Goal: Transaction & Acquisition: Register for event/course

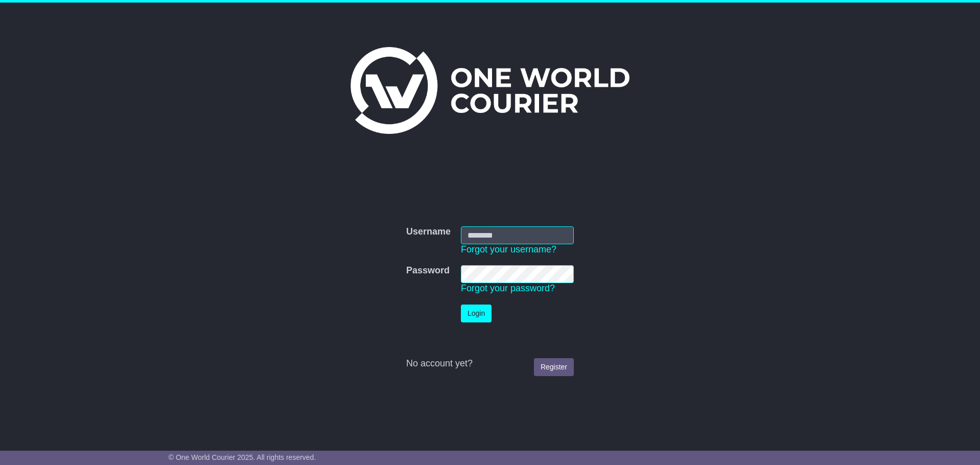
click at [510, 86] on img at bounding box center [490, 90] width 279 height 87
click at [449, 362] on div "No account yet? Register" at bounding box center [490, 363] width 168 height 11
click at [570, 368] on link "Register" at bounding box center [554, 367] width 40 height 18
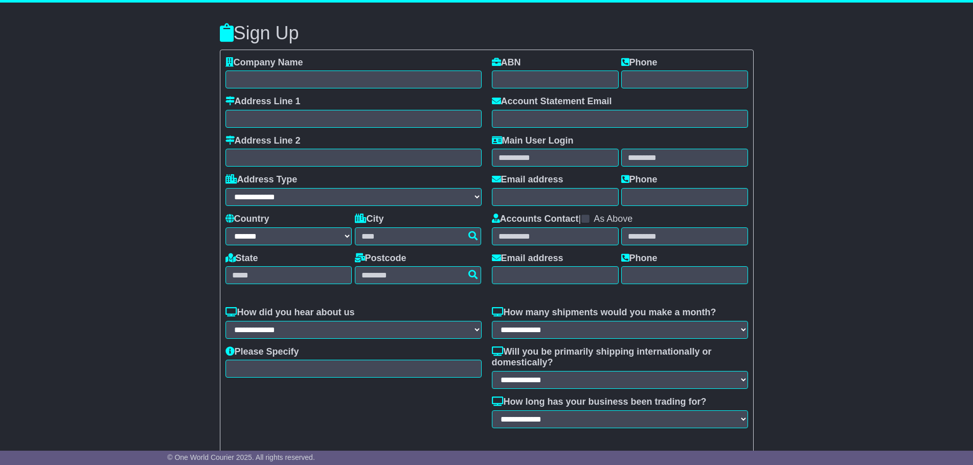
select select "**"
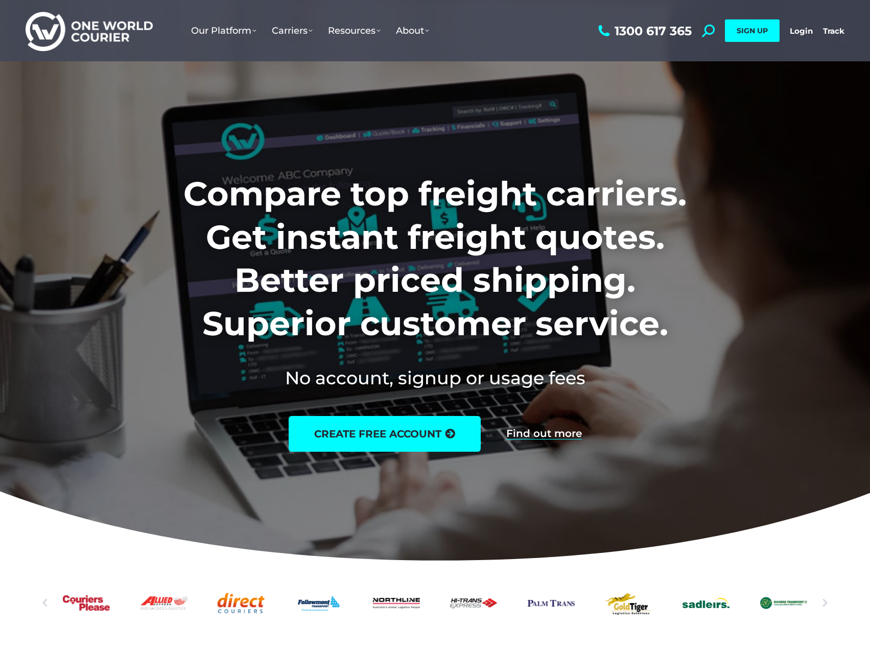
click at [826, 465] on icon "Next slide" at bounding box center [825, 603] width 10 height 10
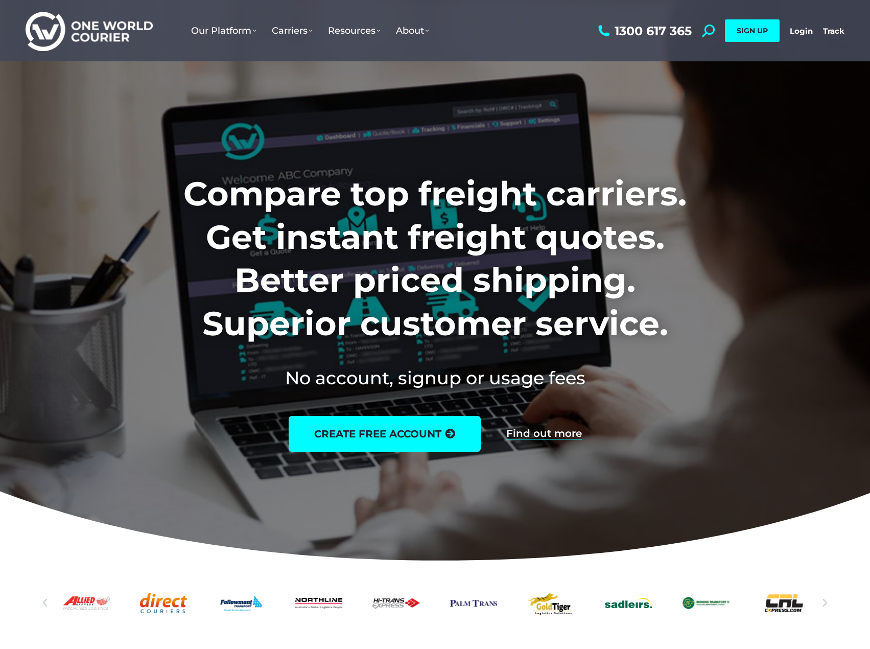
click at [826, 465] on icon "Next slide" at bounding box center [825, 603] width 10 height 10
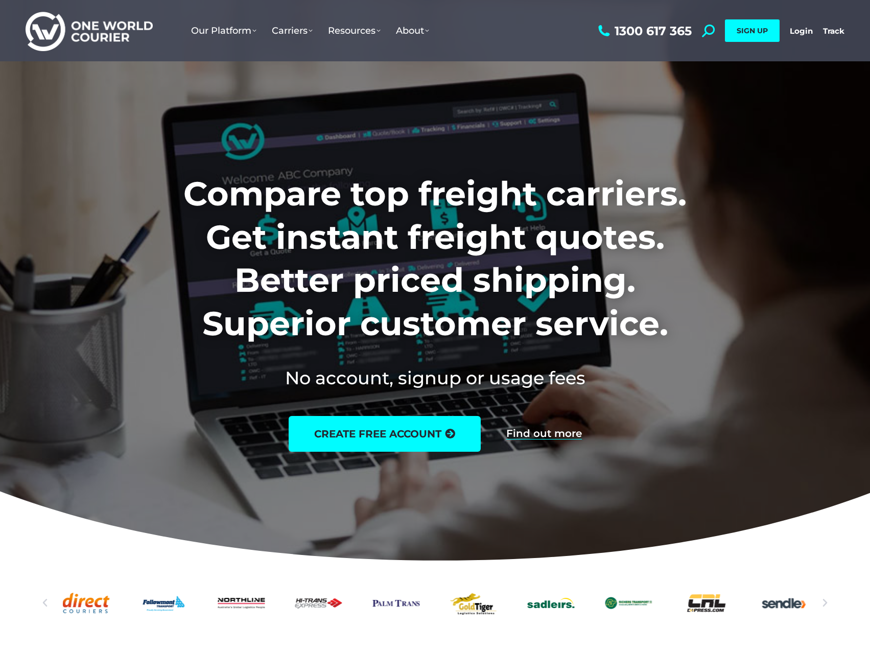
click at [826, 465] on icon "Next slide" at bounding box center [825, 603] width 10 height 10
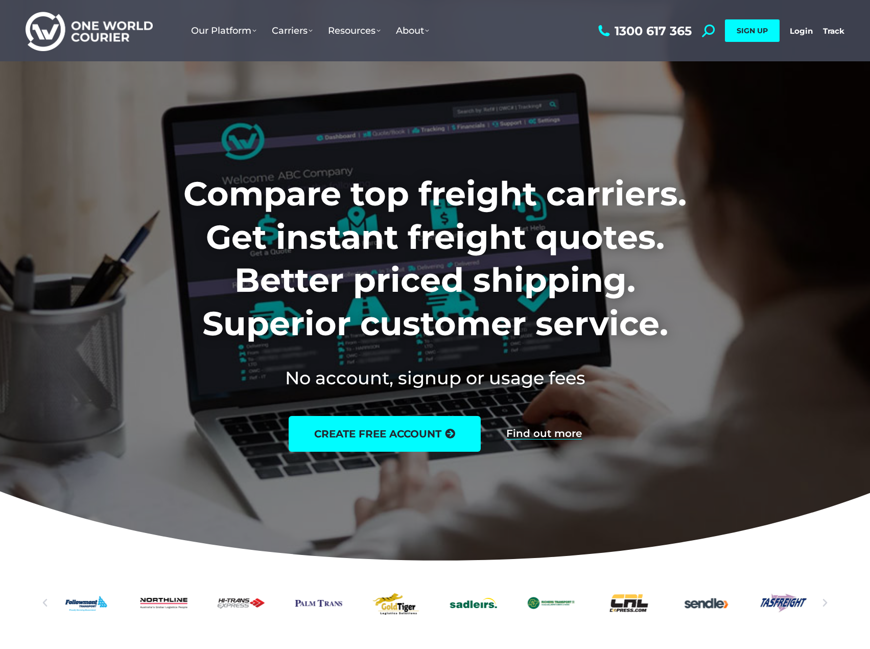
click at [826, 465] on icon "Next slide" at bounding box center [825, 603] width 10 height 10
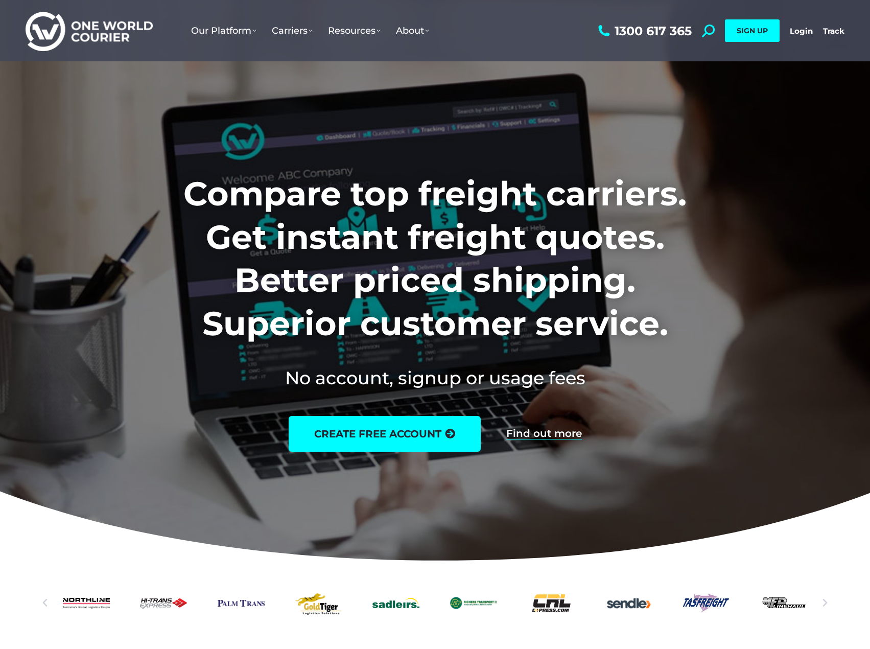
click at [826, 465] on icon "Next slide" at bounding box center [825, 603] width 10 height 10
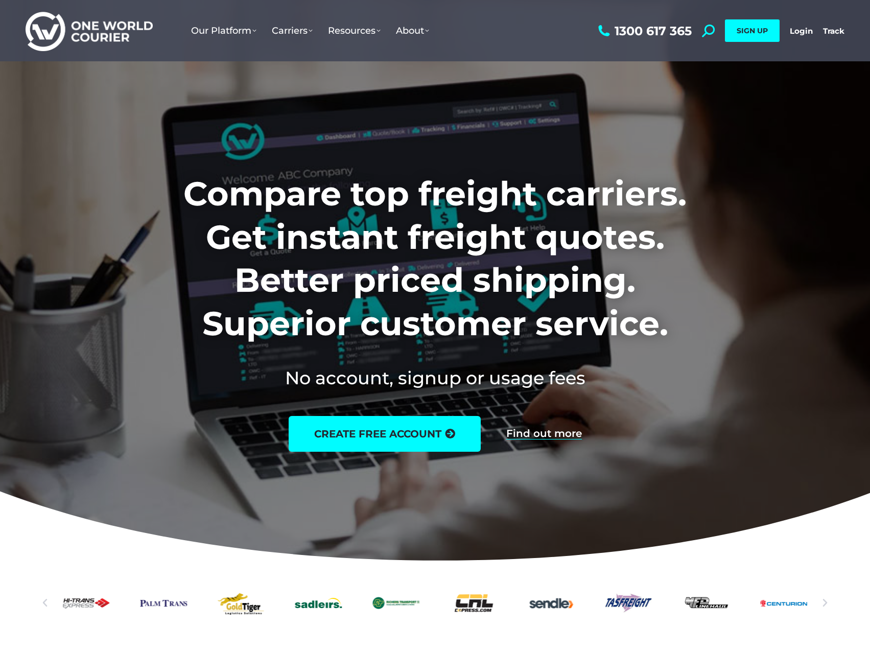
drag, startPoint x: 157, startPoint y: 602, endPoint x: 429, endPoint y: 608, distance: 272.0
click at [428, 465] on div "Slides" at bounding box center [435, 603] width 745 height 36
